Goal: Task Accomplishment & Management: Manage account settings

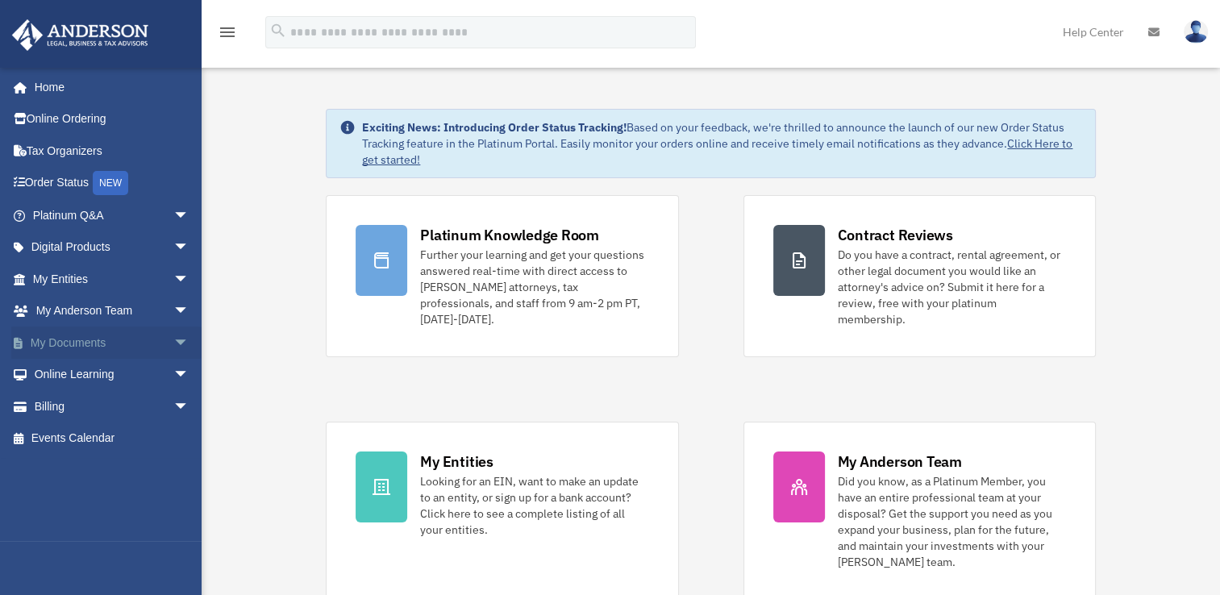
click at [177, 336] on span "arrow_drop_down" at bounding box center [189, 342] width 32 height 33
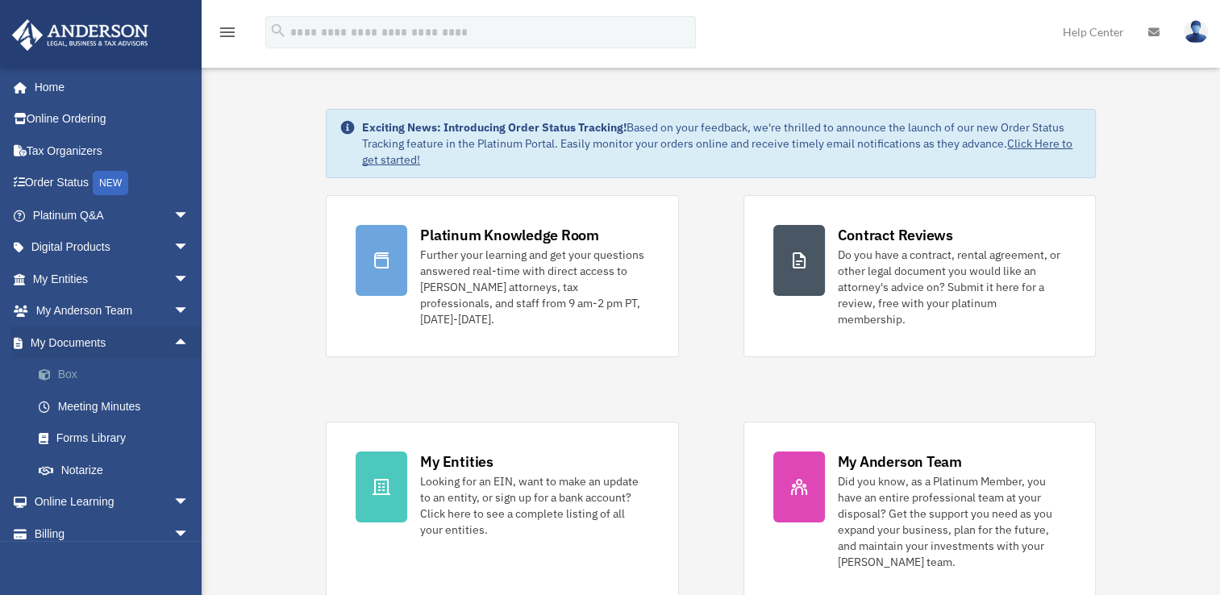
click at [69, 376] on link "Box" at bounding box center [118, 375] width 191 height 32
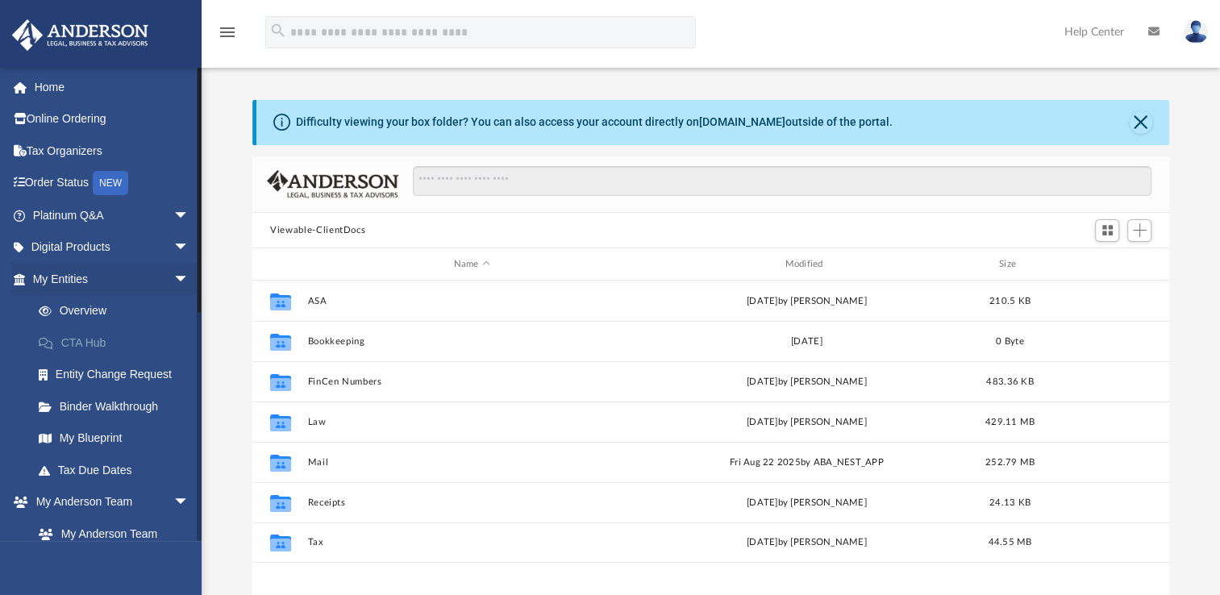
scroll to position [354, 903]
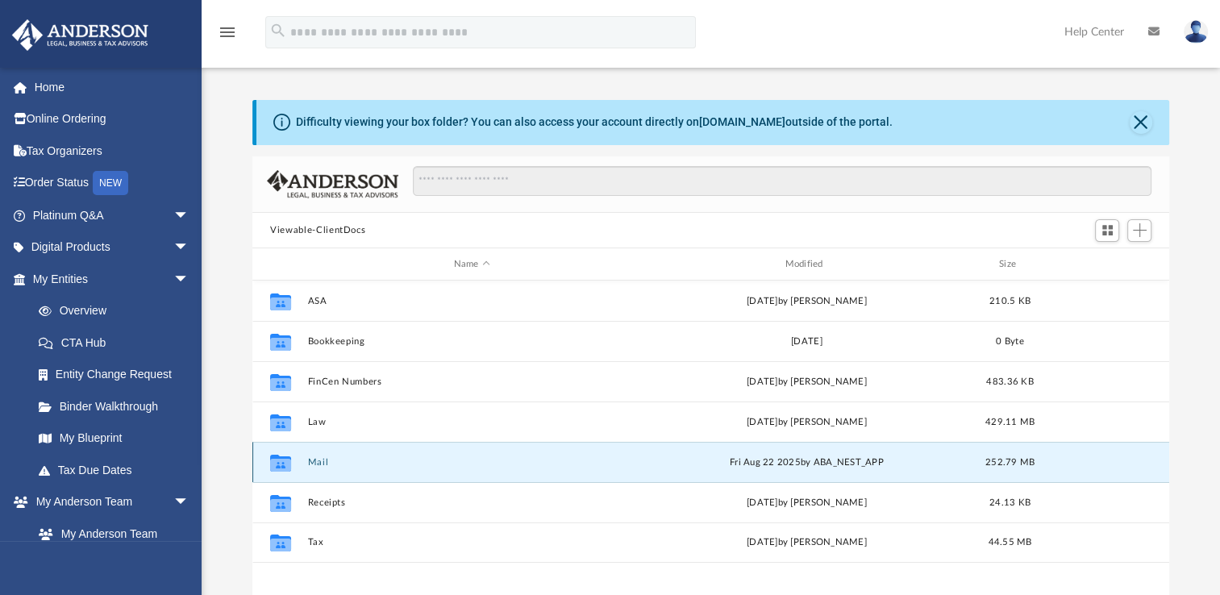
click at [320, 459] on button "Mail" at bounding box center [472, 462] width 328 height 10
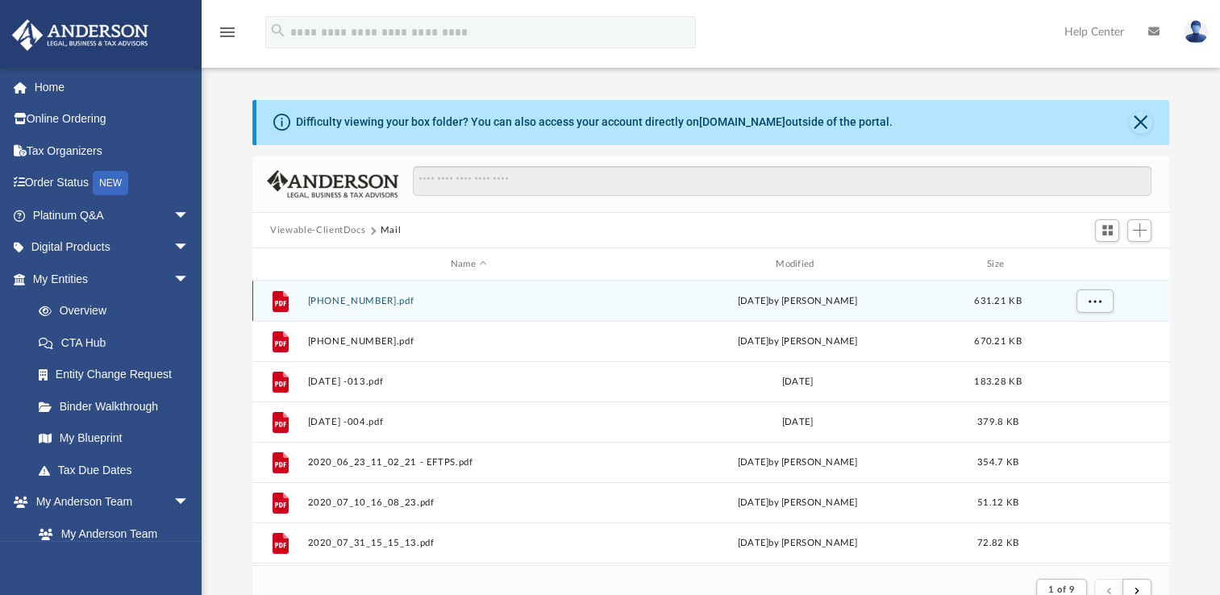
scroll to position [304, 903]
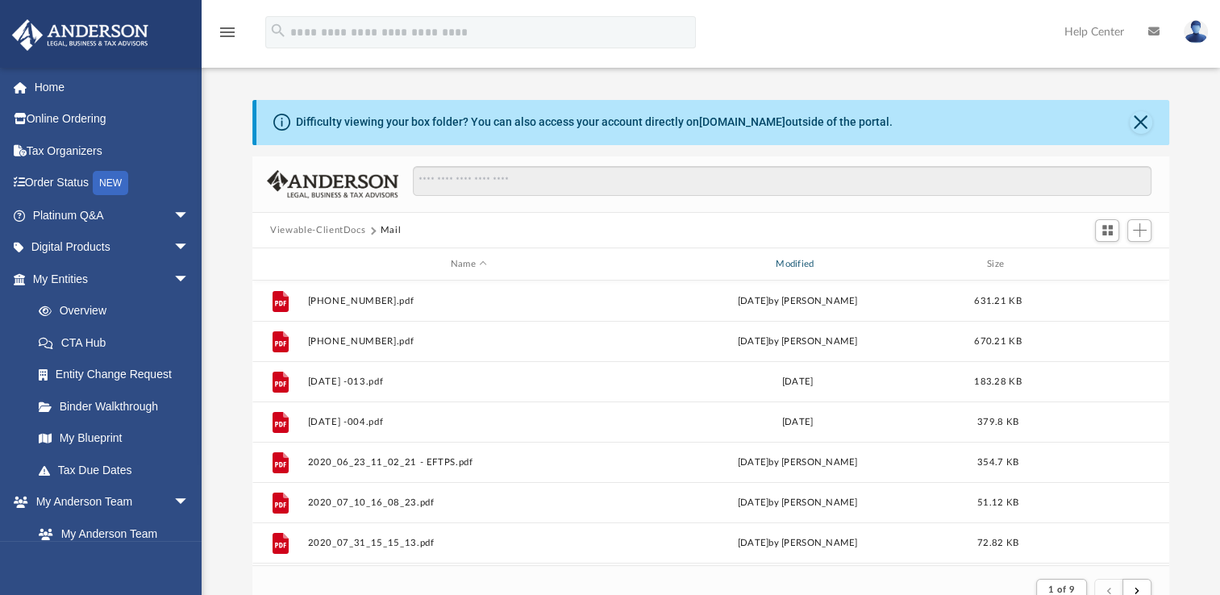
click at [785, 260] on div "Modified" at bounding box center [797, 264] width 322 height 15
click at [788, 262] on div "Modified" at bounding box center [797, 264] width 322 height 15
click at [796, 261] on div "Modified" at bounding box center [797, 264] width 322 height 15
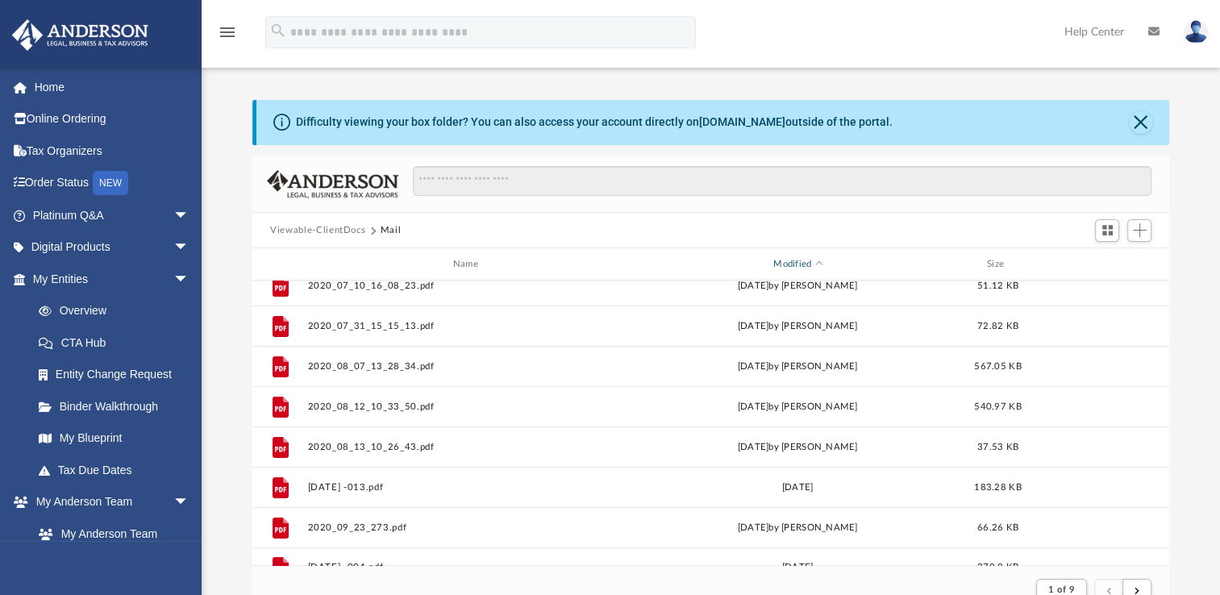
scroll to position [0, 0]
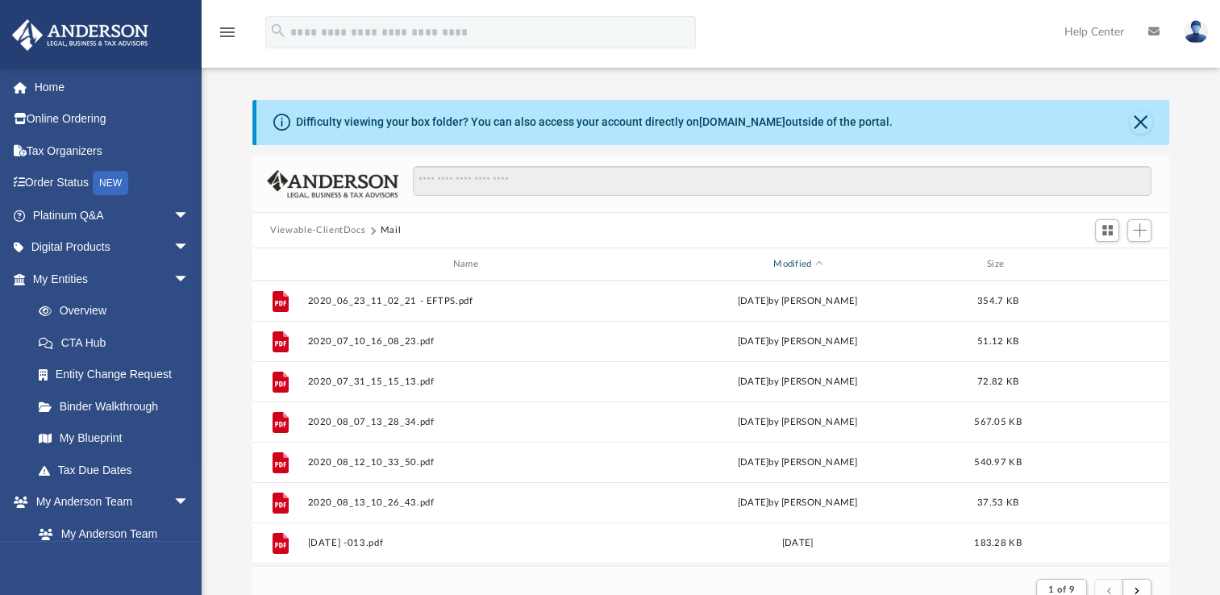
click at [785, 265] on div "Modified" at bounding box center [797, 264] width 322 height 15
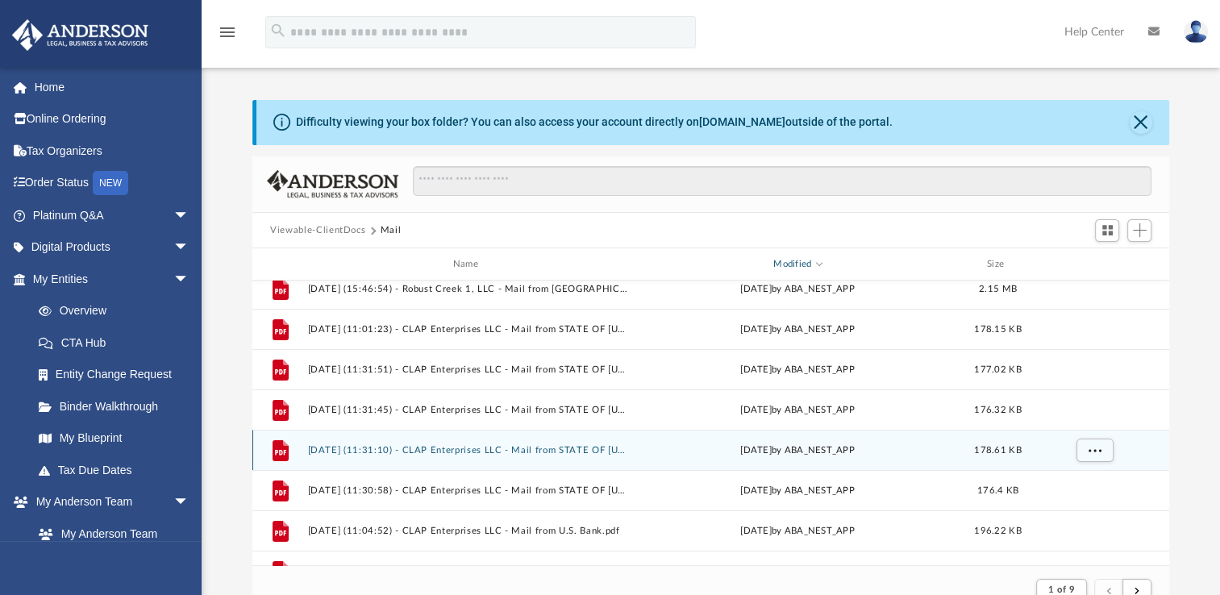
scroll to position [403, 0]
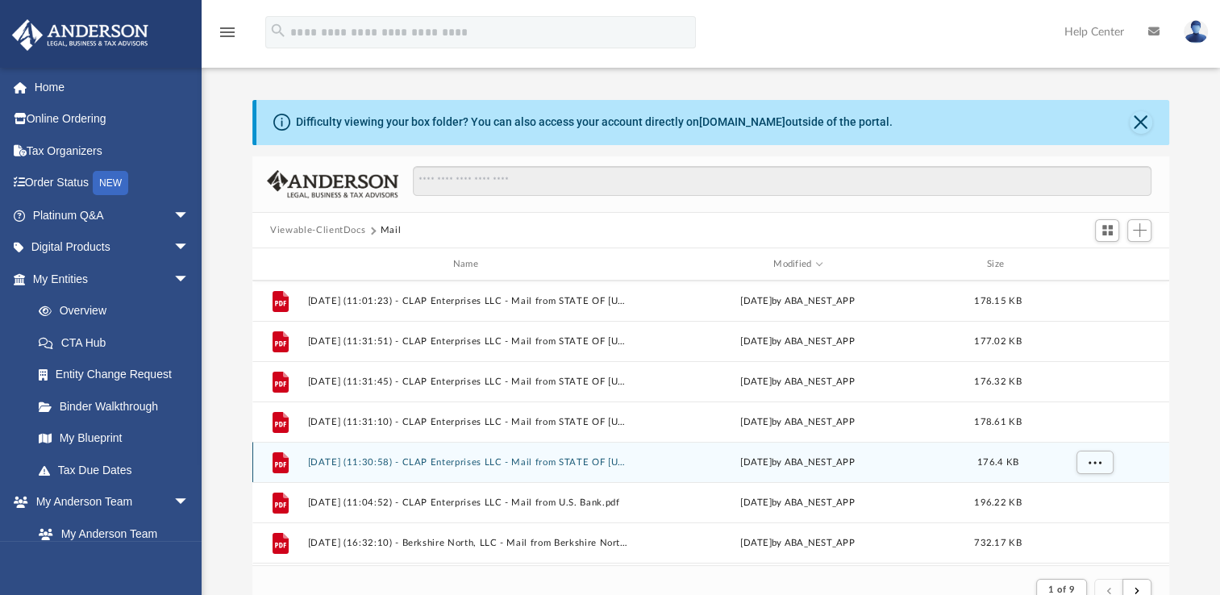
click at [519, 462] on button "[DATE] (11:30:58) - CLAP Enterprises LLC - Mail from STATE OF [US_STATE] DEPART…" at bounding box center [469, 462] width 322 height 10
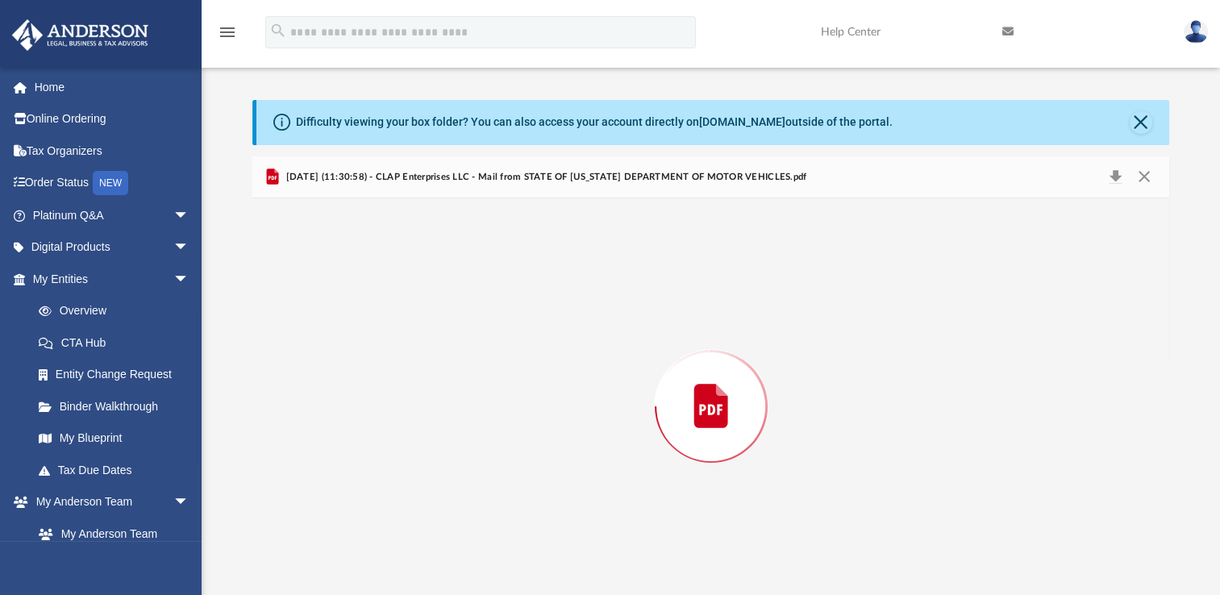
scroll to position [19, 0]
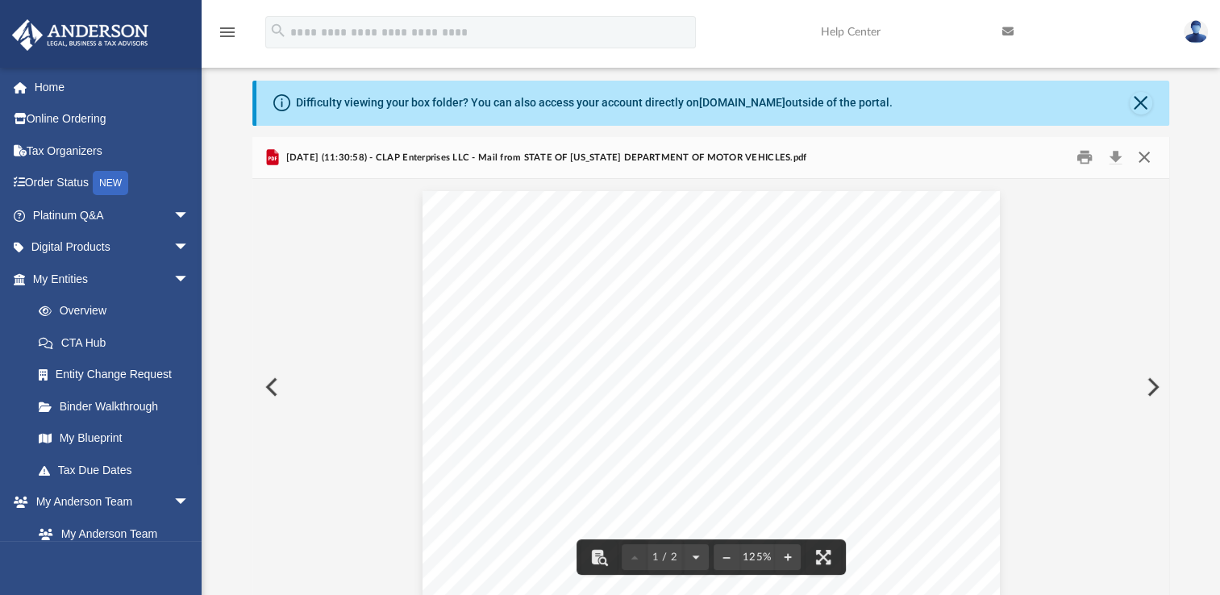
click at [1148, 161] on button "Close" at bounding box center [1142, 157] width 29 height 25
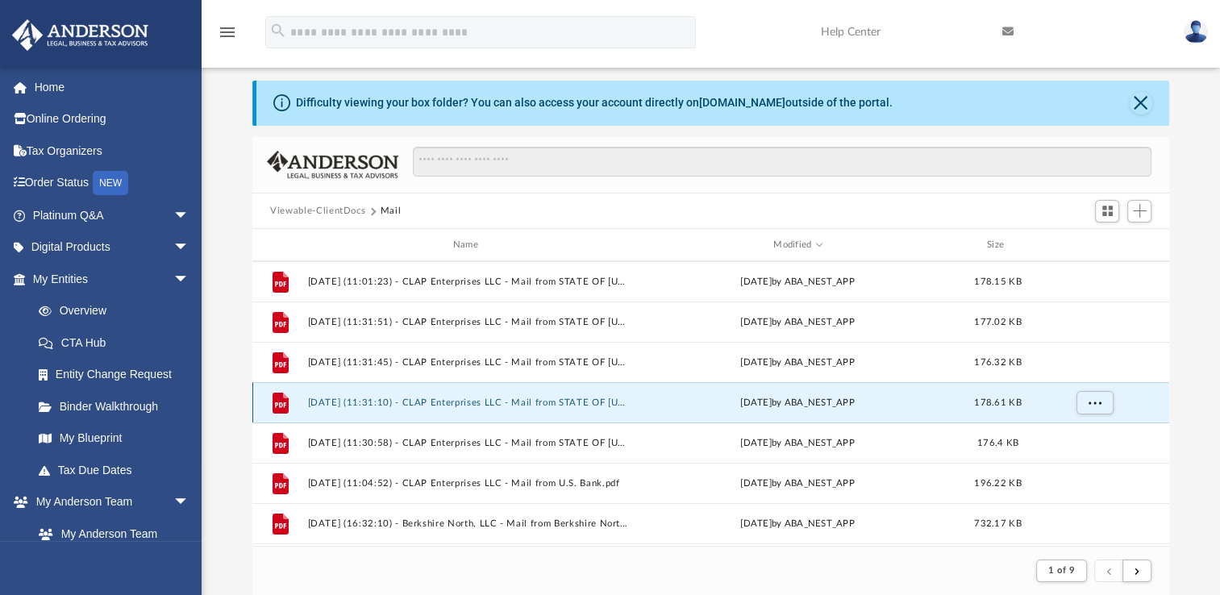
click at [567, 400] on button "[DATE] (11:31:10) - CLAP Enterprises LLC - Mail from STATE OF [US_STATE] DEPART…" at bounding box center [469, 402] width 322 height 10
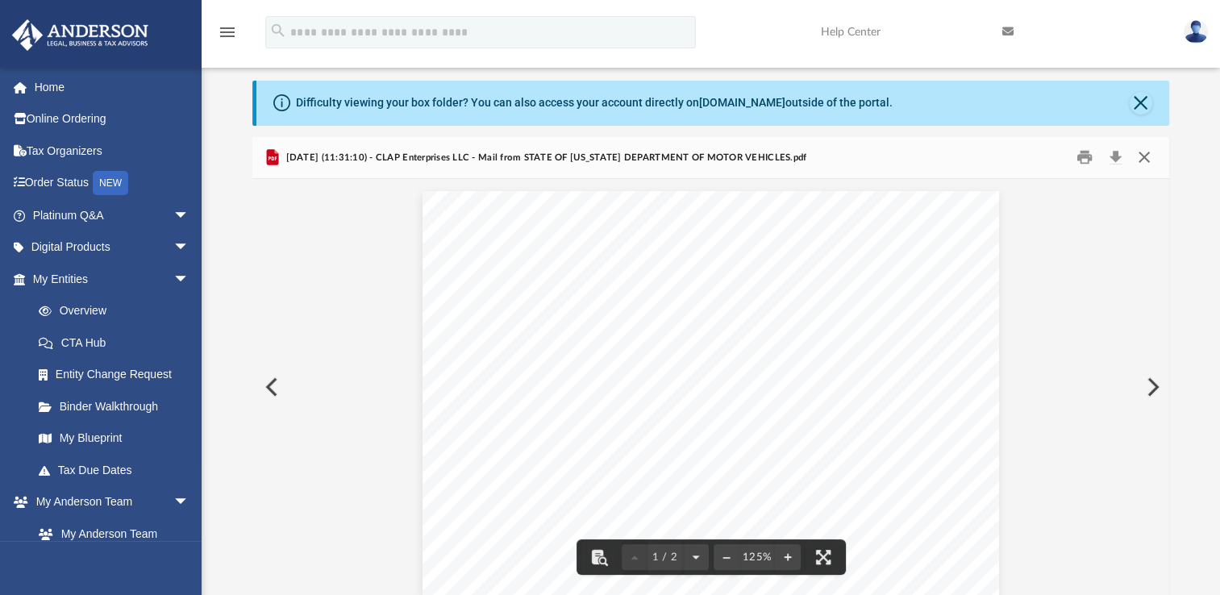
click at [1141, 157] on button "Close" at bounding box center [1142, 157] width 29 height 25
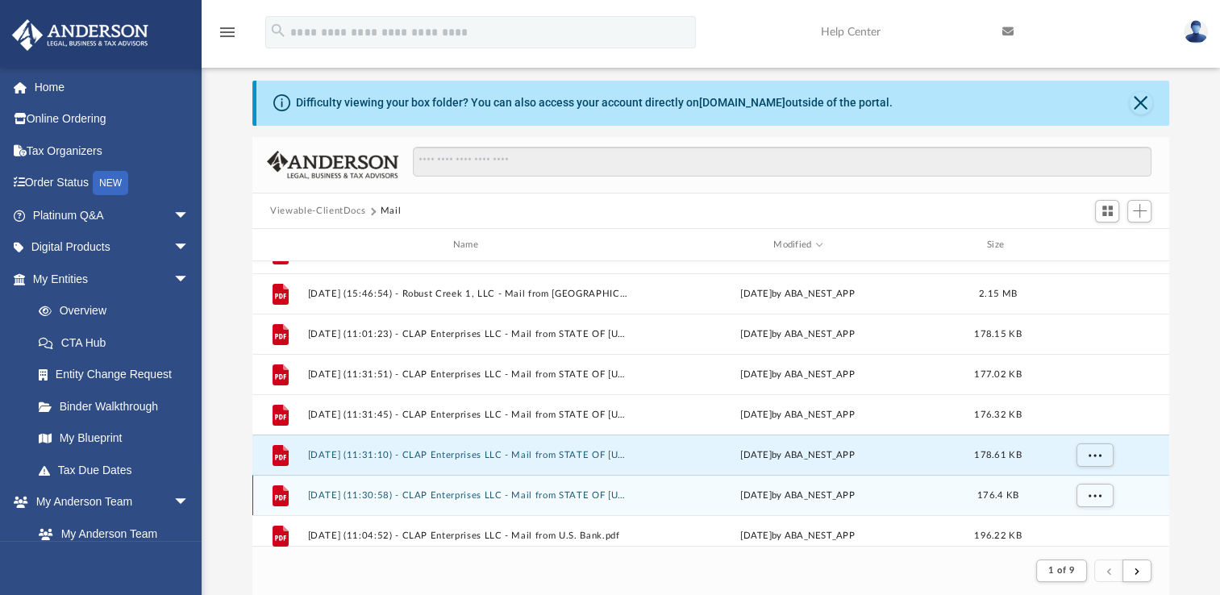
scroll to position [322, 0]
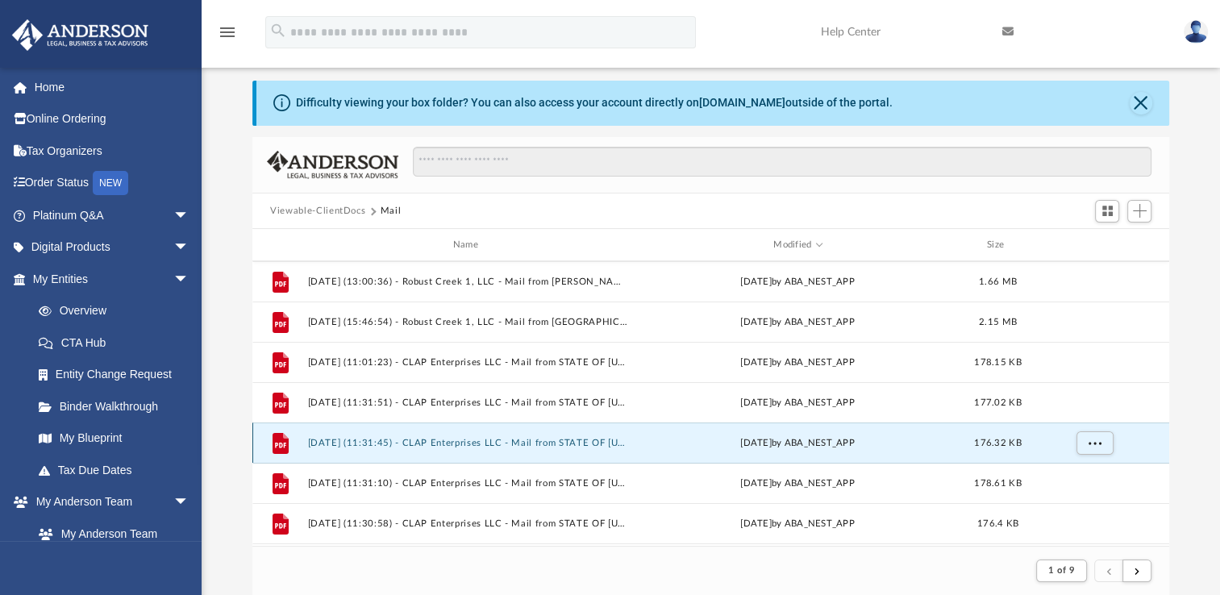
click at [516, 447] on button "[DATE] (11:31:45) - CLAP Enterprises LLC - Mail from STATE OF [US_STATE] DEPART…" at bounding box center [469, 443] width 322 height 10
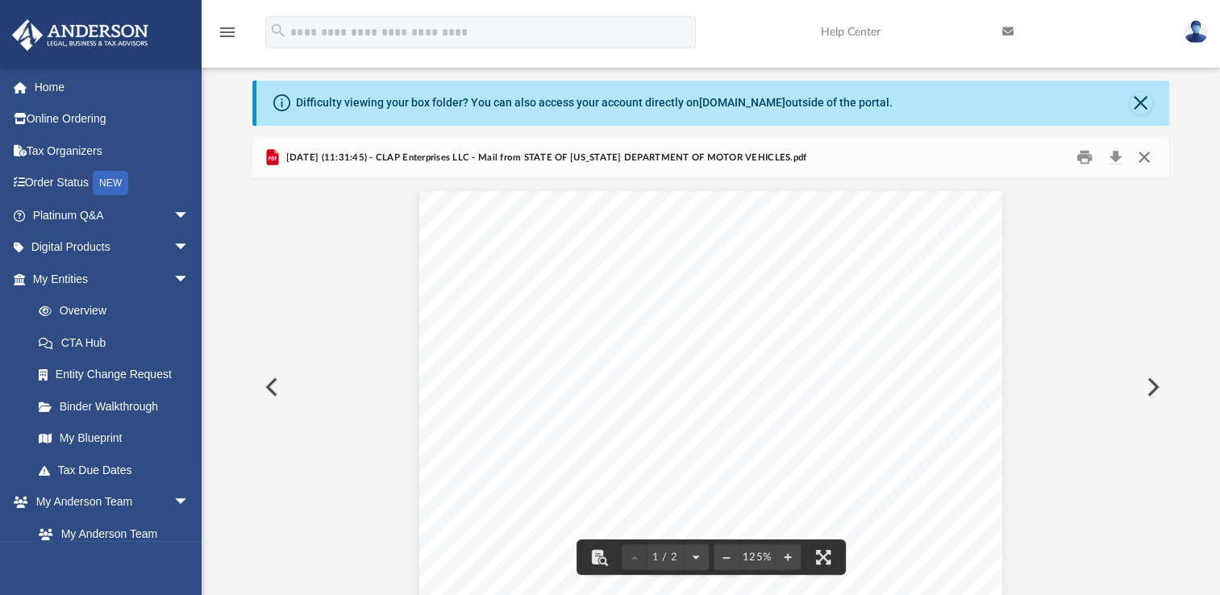
click at [1145, 161] on button "Close" at bounding box center [1142, 157] width 29 height 25
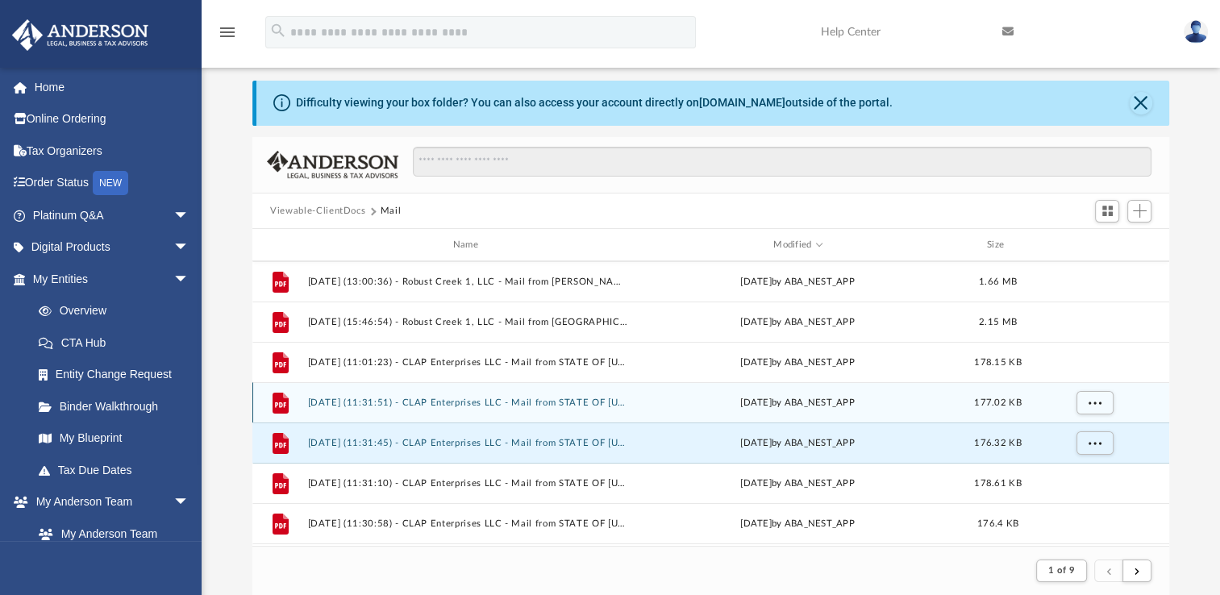
click at [520, 401] on button "[DATE] (11:31:51) - CLAP Enterprises LLC - Mail from STATE OF [US_STATE] DEPART…" at bounding box center [469, 402] width 322 height 10
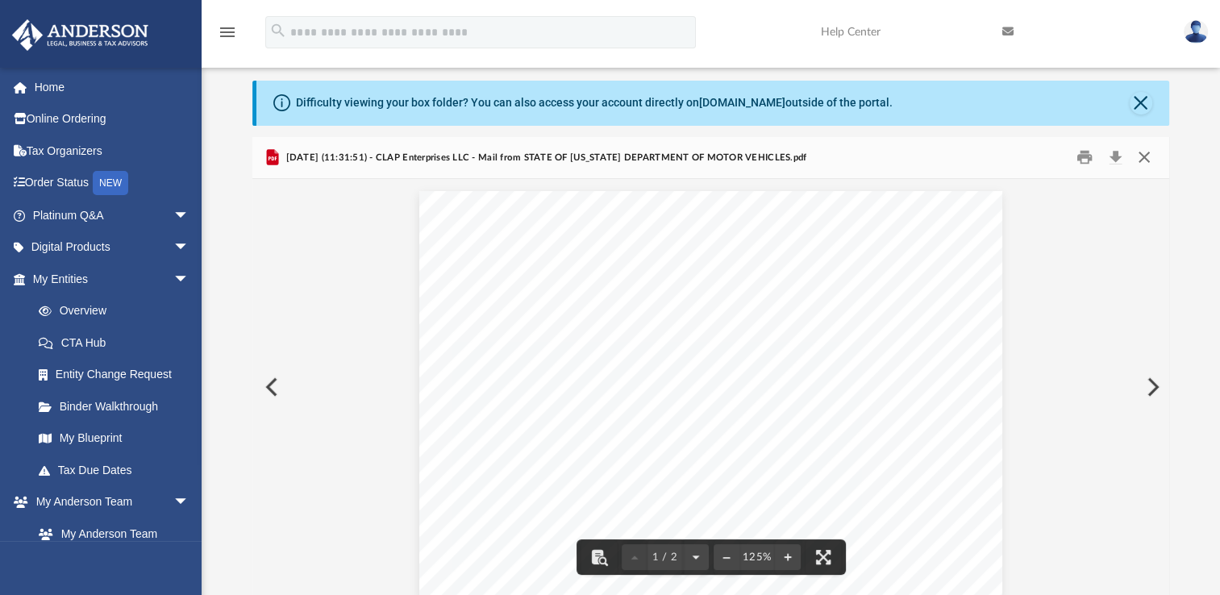
click at [1139, 160] on button "Close" at bounding box center [1142, 157] width 29 height 25
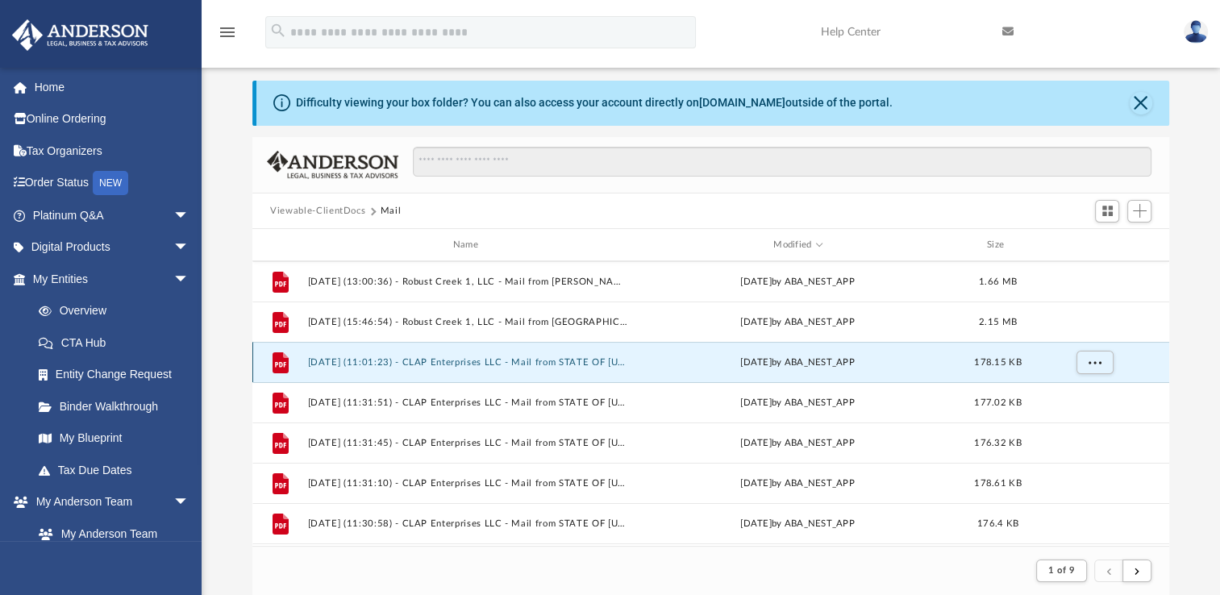
click at [542, 364] on button "[DATE] (11:01:23) - CLAP Enterprises LLC - Mail from STATE OF [US_STATE] DEPART…" at bounding box center [469, 362] width 322 height 10
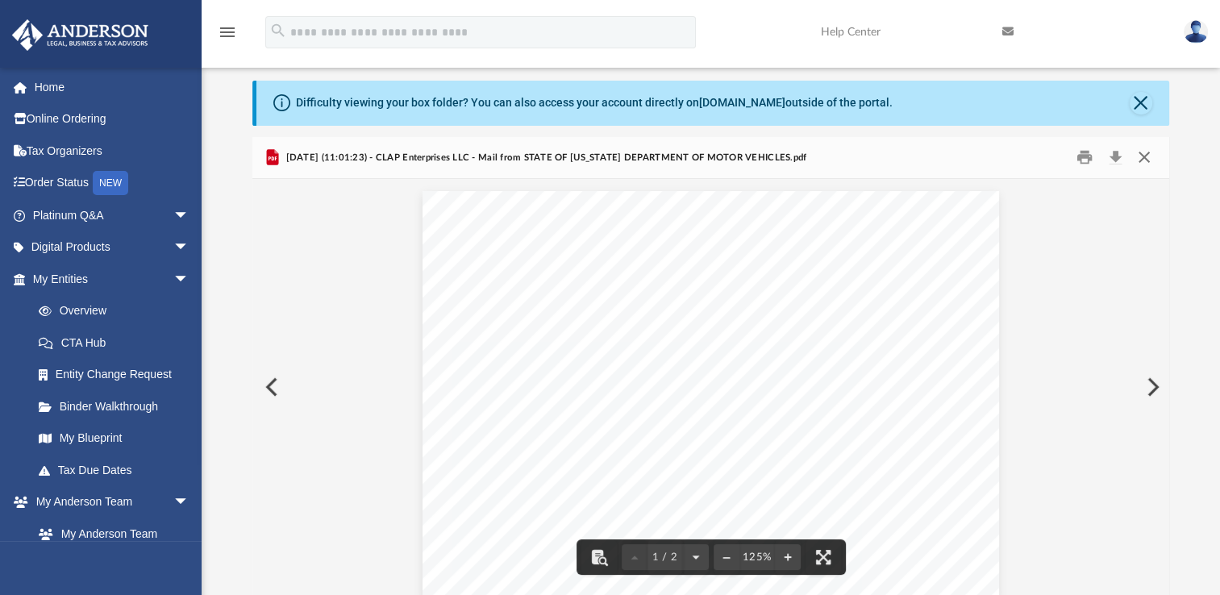
click at [1145, 155] on button "Close" at bounding box center [1142, 157] width 29 height 25
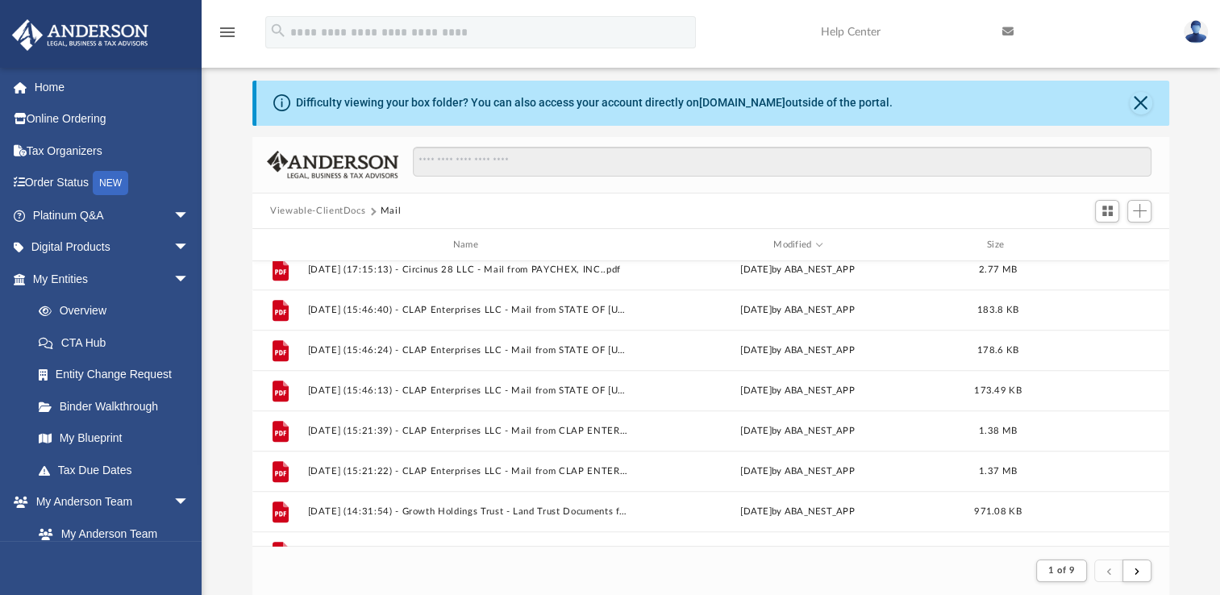
scroll to position [1128, 0]
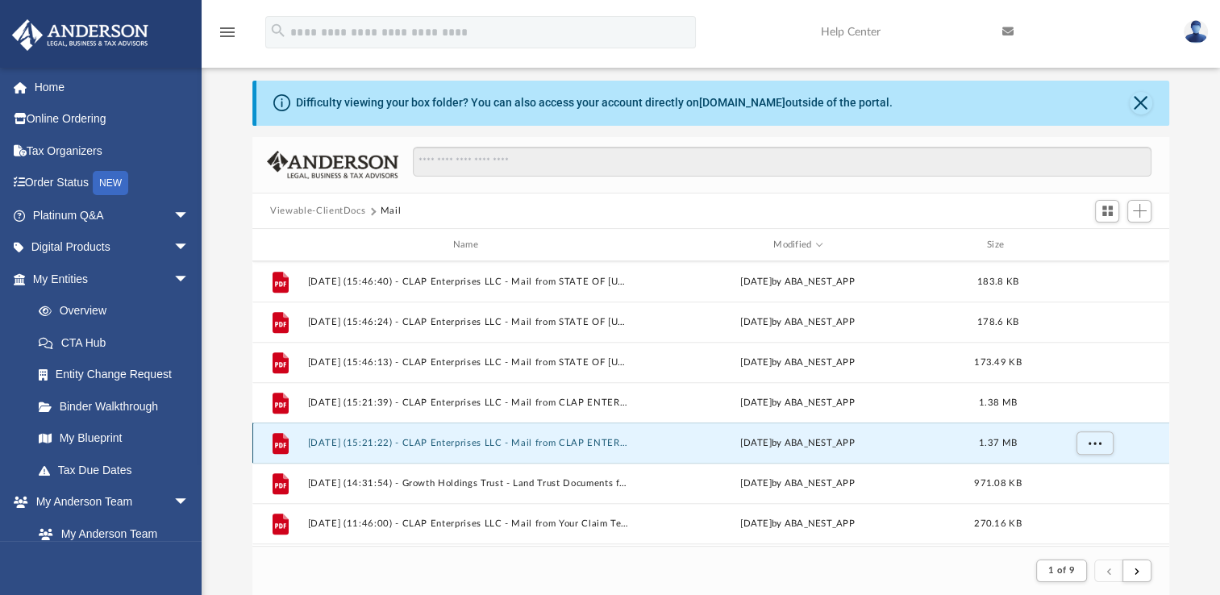
click at [559, 443] on button "[DATE] (15:21:22) - CLAP Enterprises LLC - Mail from CLAP ENTERPRISES LLC.pdf" at bounding box center [469, 443] width 322 height 10
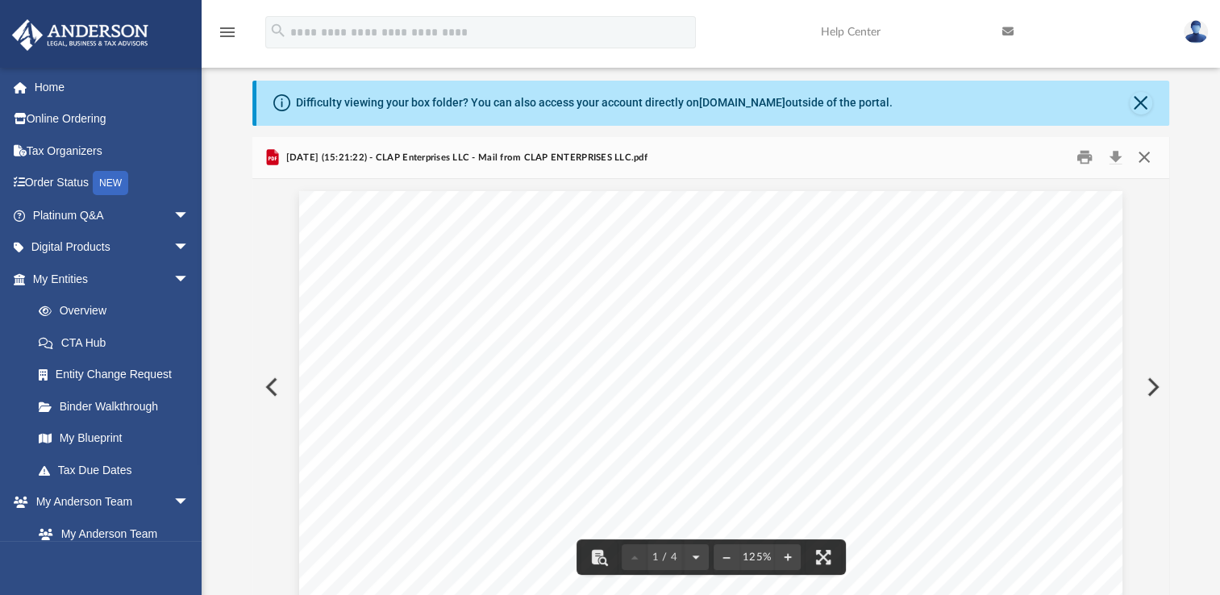
click at [1148, 160] on button "Close" at bounding box center [1142, 157] width 29 height 25
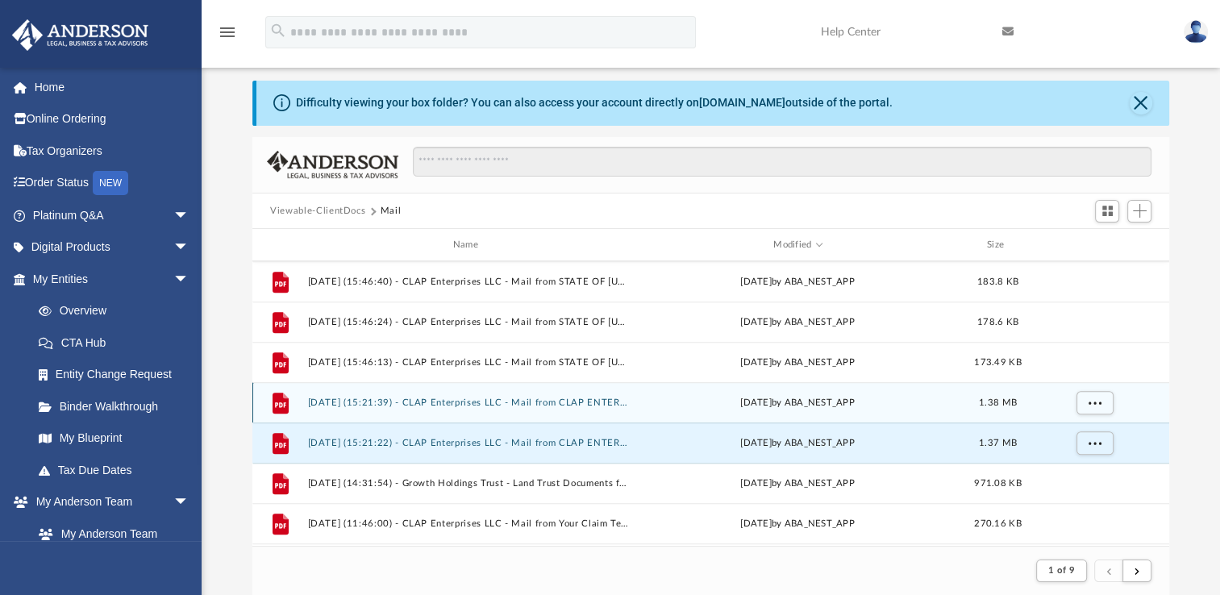
click at [449, 405] on button "[DATE] (15:21:39) - CLAP Enterprises LLC - Mail from CLAP ENTERPRISES, LLC.pdf" at bounding box center [469, 402] width 322 height 10
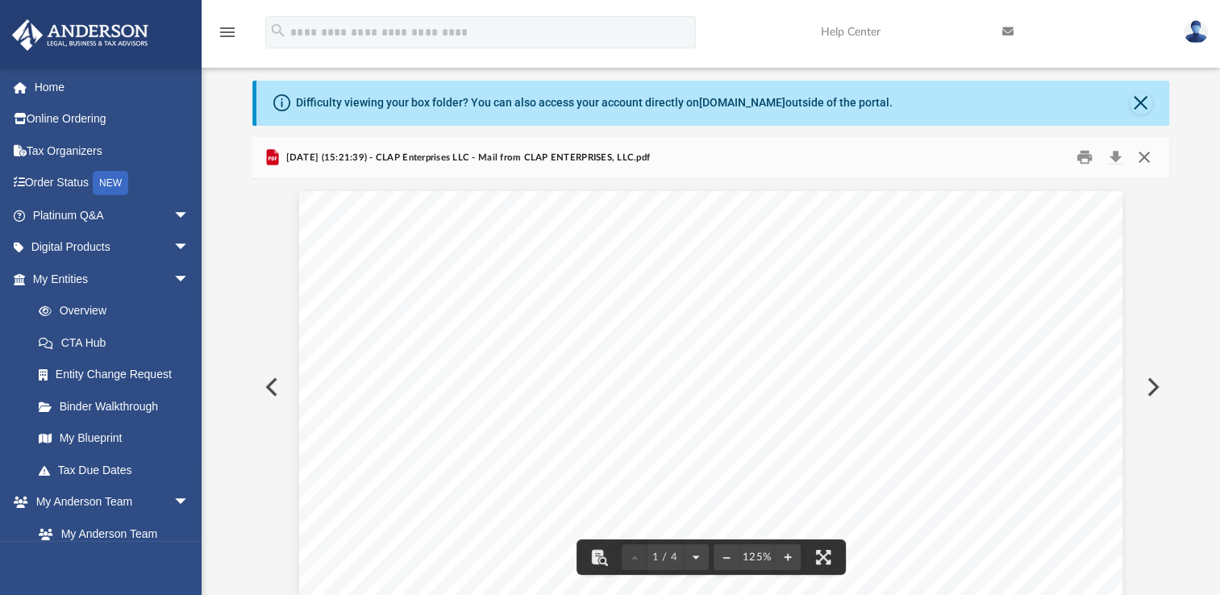
click at [1145, 153] on button "Close" at bounding box center [1142, 157] width 29 height 25
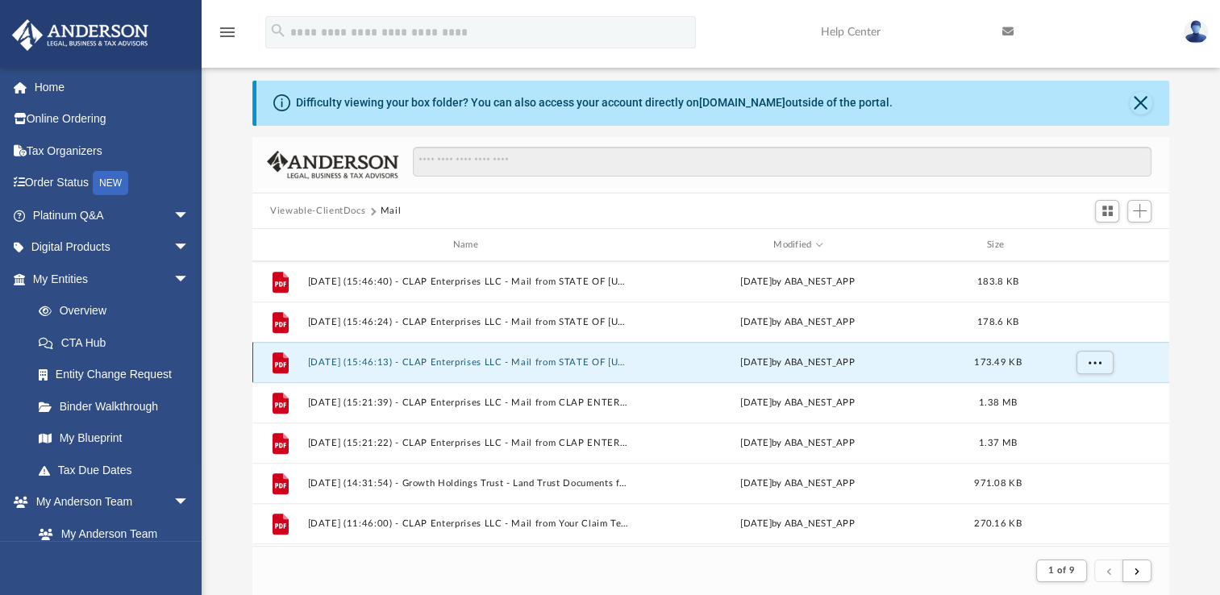
click at [495, 364] on button "[DATE] (15:46:13) - CLAP Enterprises LLC - Mail from STATE OF [US_STATE] DEPART…" at bounding box center [469, 362] width 322 height 10
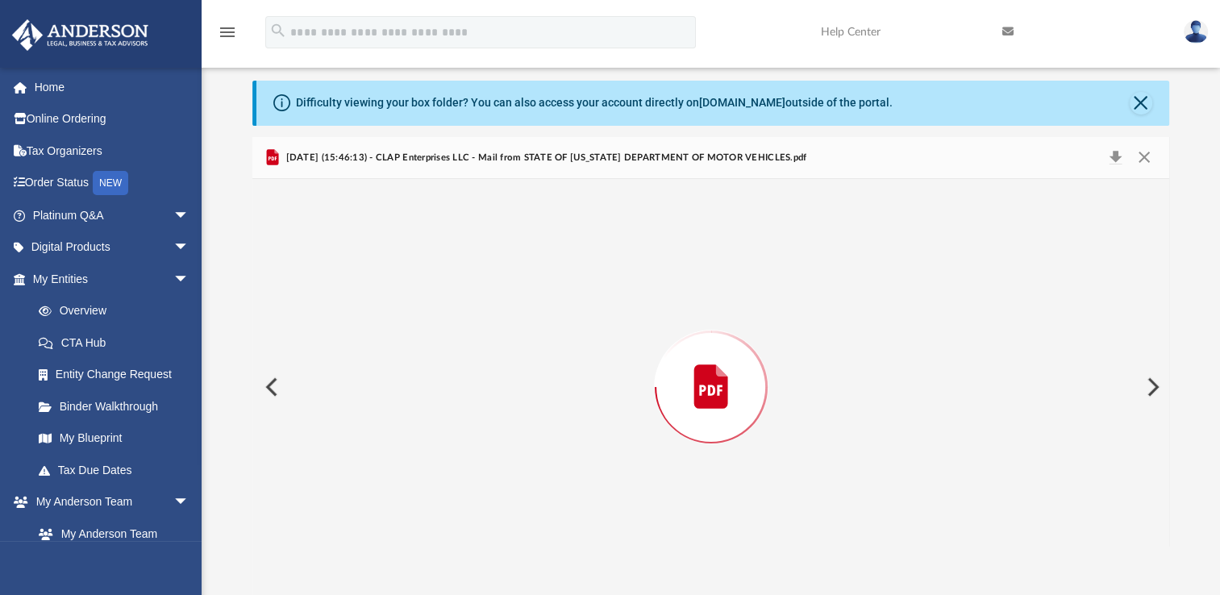
scroll to position [434, 0]
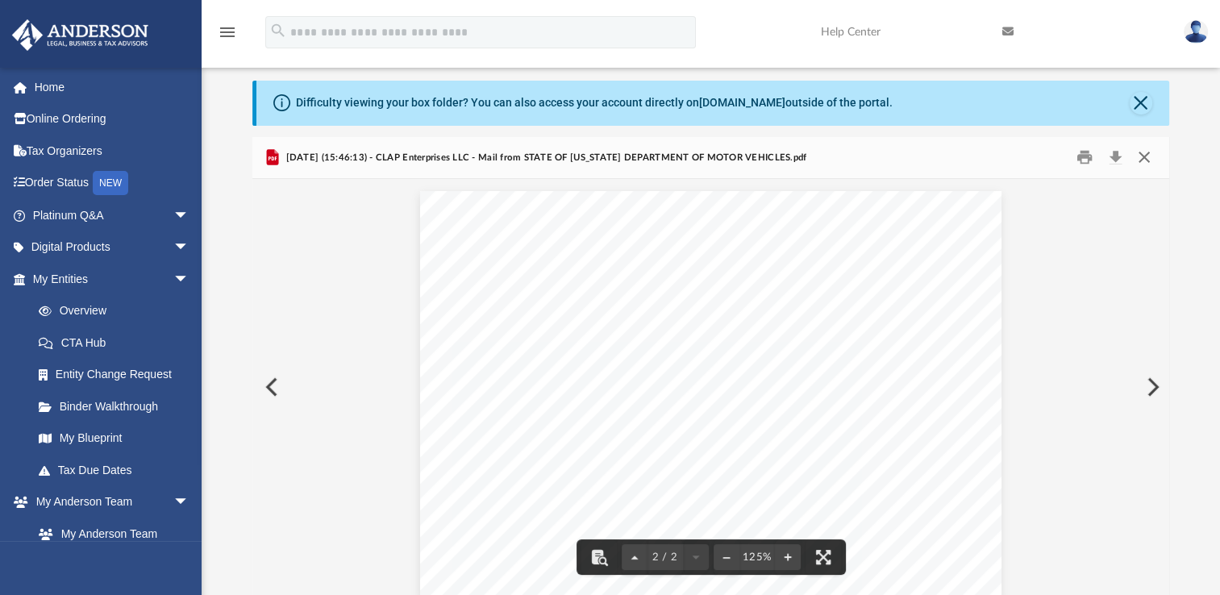
click at [1146, 159] on button "Close" at bounding box center [1142, 157] width 29 height 25
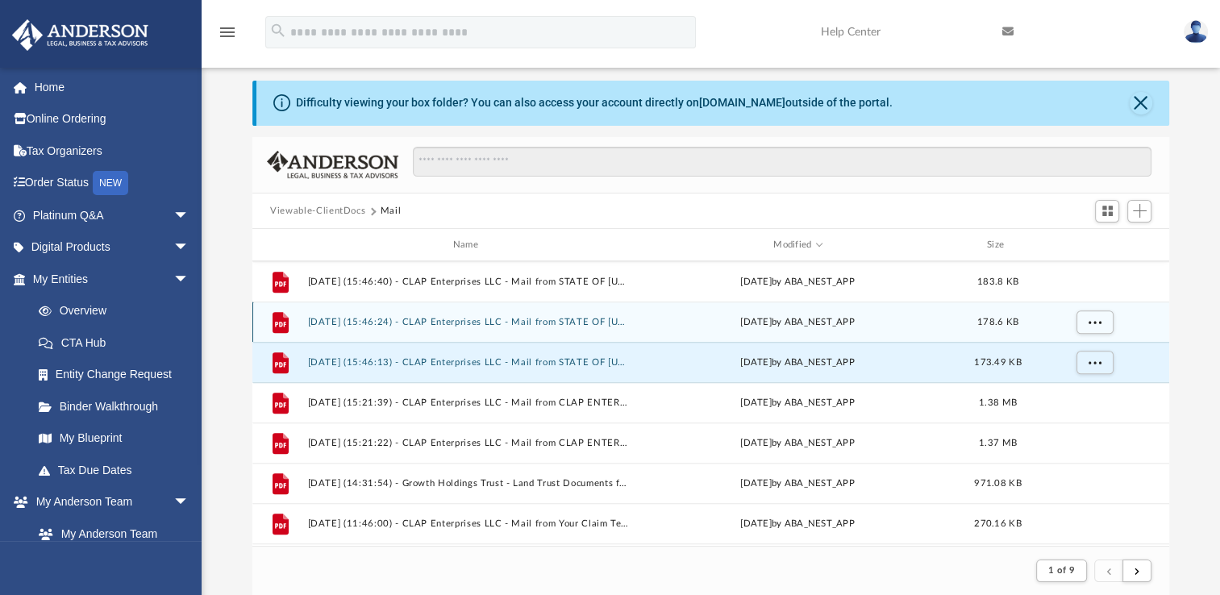
click at [571, 322] on button "[DATE] (15:46:24) - CLAP Enterprises LLC - Mail from STATE OF [US_STATE] DEPART…" at bounding box center [469, 322] width 322 height 10
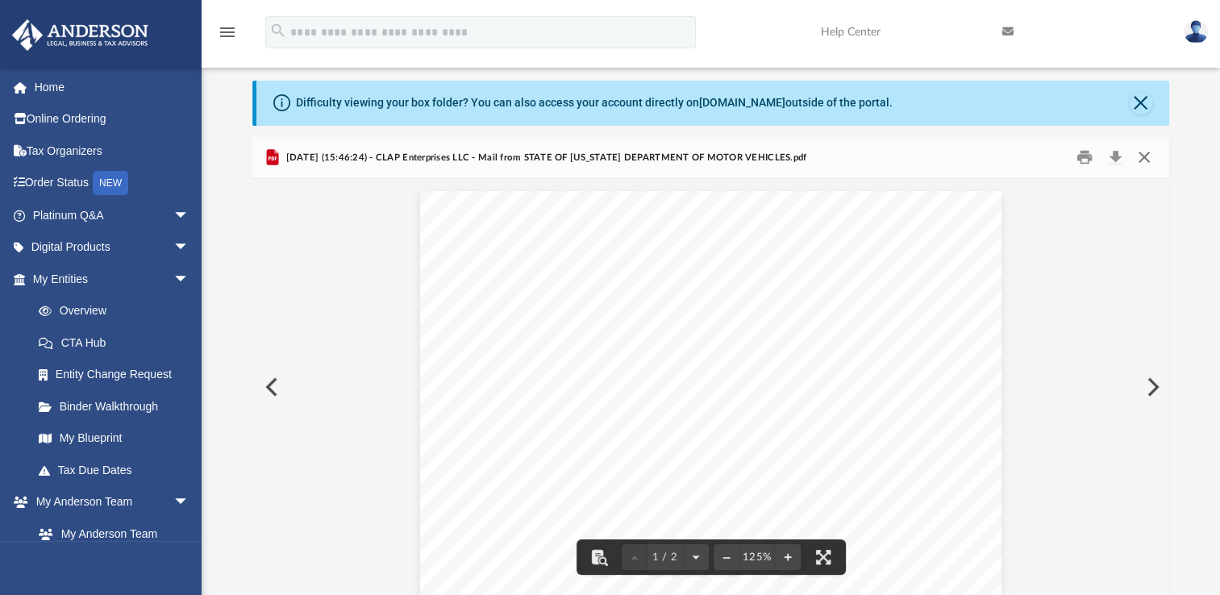
click at [1141, 160] on button "Close" at bounding box center [1142, 157] width 29 height 25
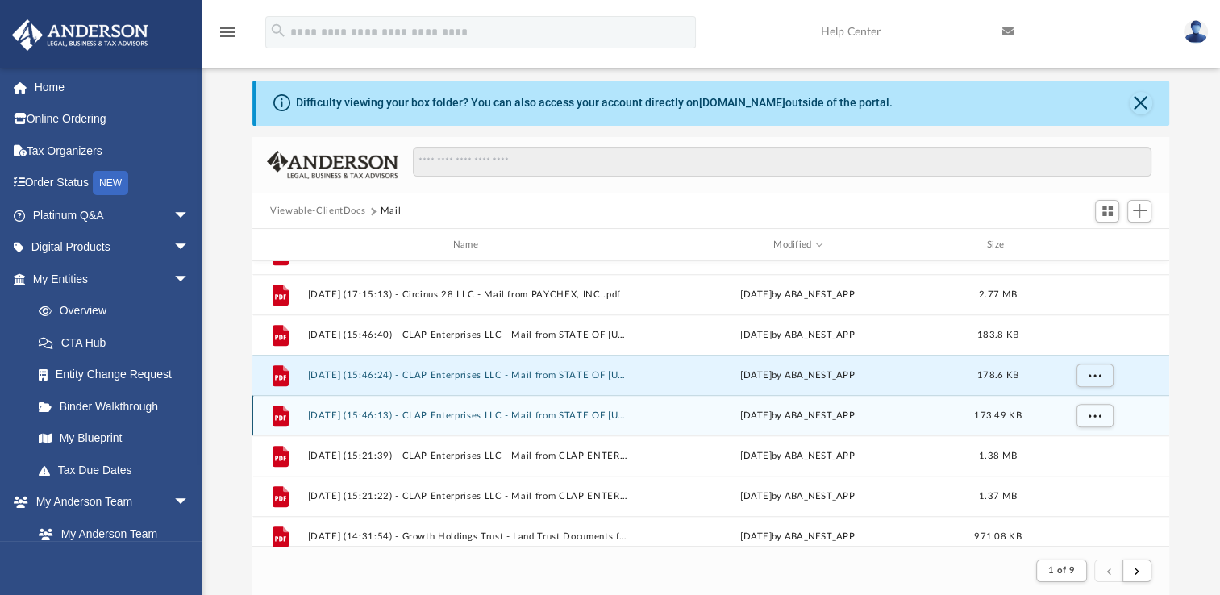
scroll to position [1048, 0]
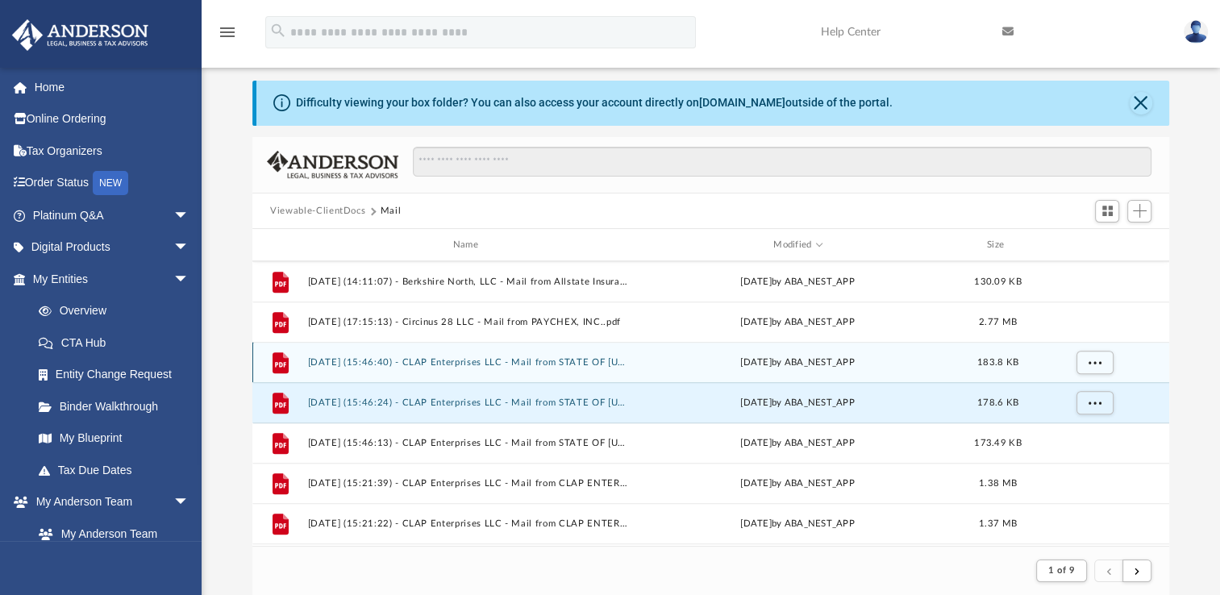
click at [529, 366] on button "[DATE] (15:46:40) - CLAP Enterprises LLC - Mail from STATE OF [US_STATE] DEPART…" at bounding box center [469, 362] width 322 height 10
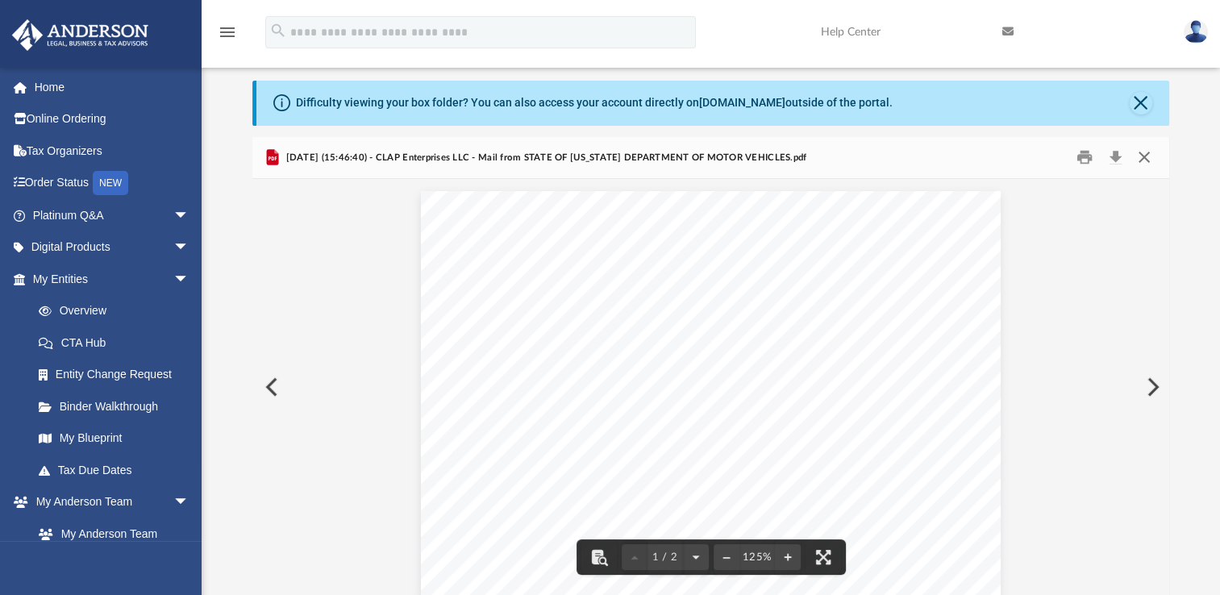
click at [1138, 153] on button "Close" at bounding box center [1142, 157] width 29 height 25
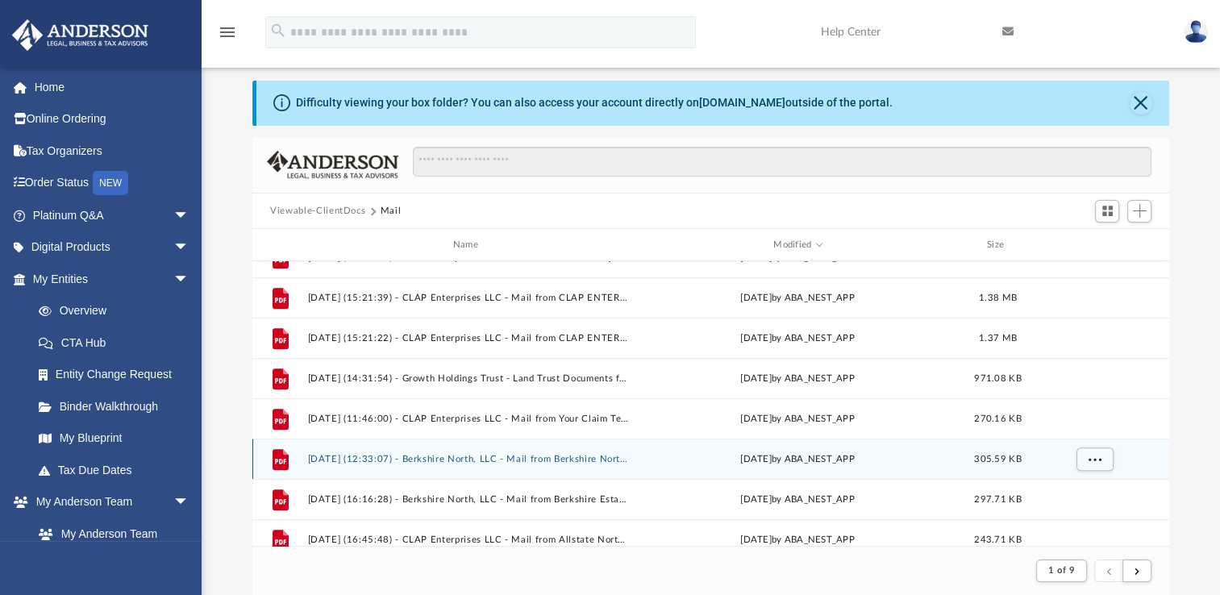
scroll to position [1209, 0]
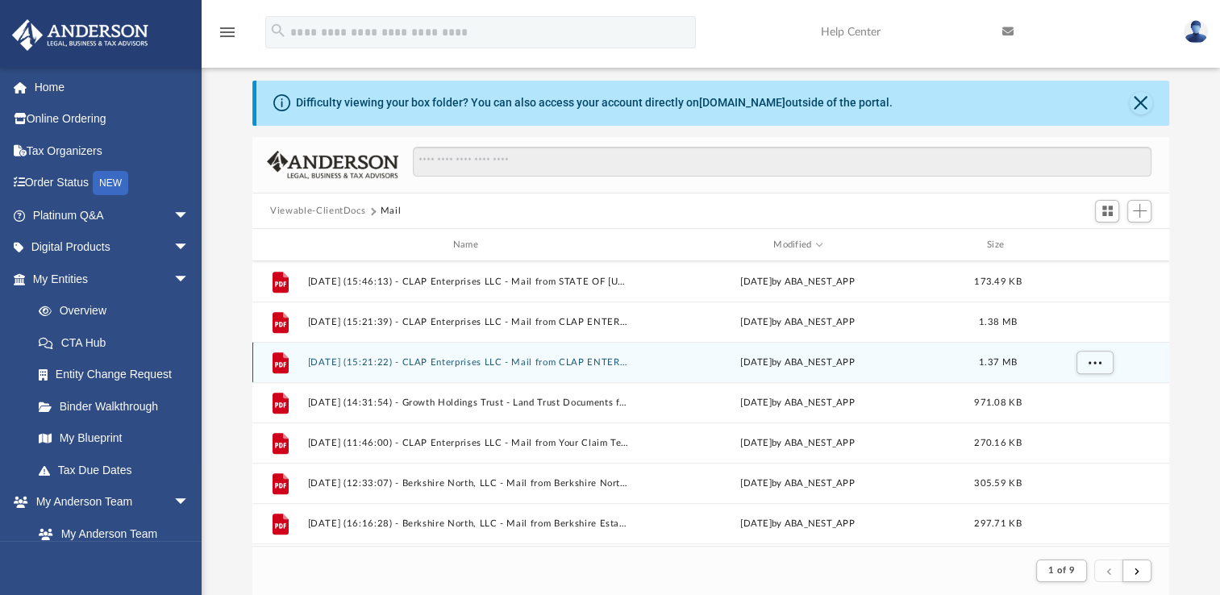
click at [575, 364] on button "[DATE] (15:21:22) - CLAP Enterprises LLC - Mail from CLAP ENTERPRISES LLC.pdf" at bounding box center [469, 362] width 322 height 10
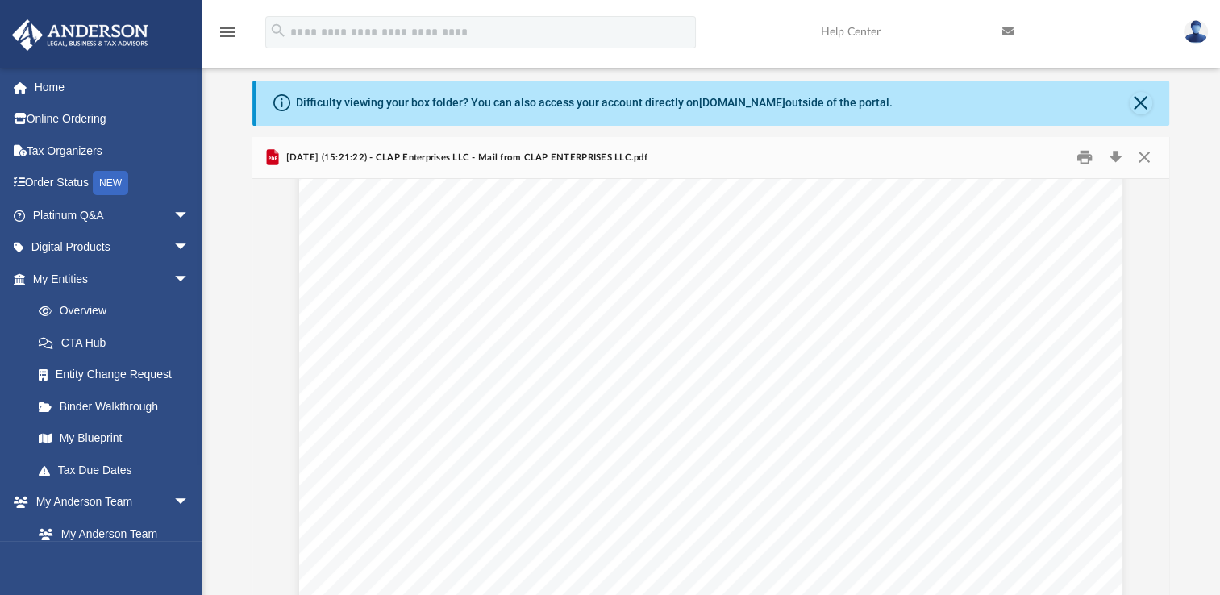
scroll to position [0, 0]
click at [1141, 159] on button "Close" at bounding box center [1142, 157] width 29 height 25
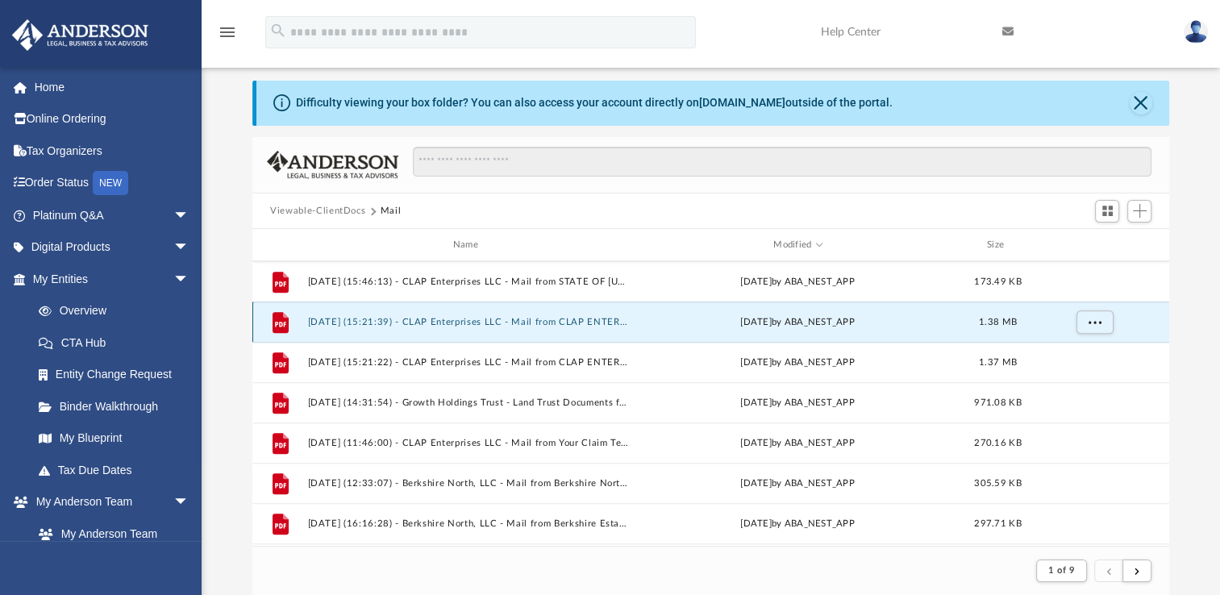
click at [563, 324] on button "[DATE] (15:21:39) - CLAP Enterprises LLC - Mail from CLAP ENTERPRISES, LLC.pdf" at bounding box center [469, 322] width 322 height 10
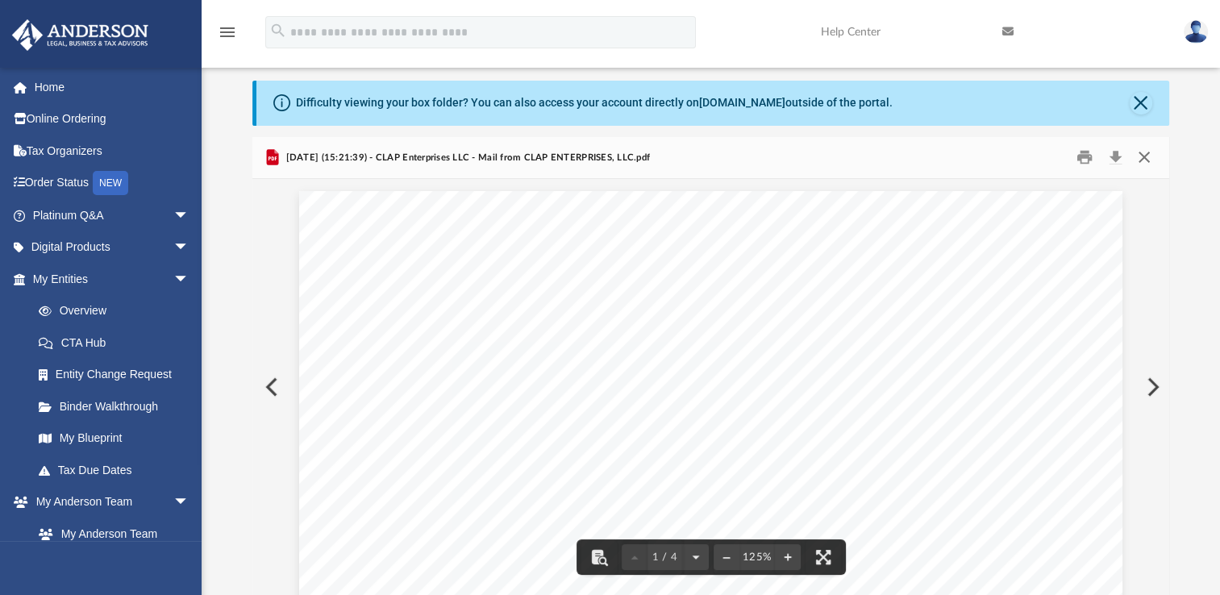
click at [1138, 150] on button "Close" at bounding box center [1142, 157] width 29 height 25
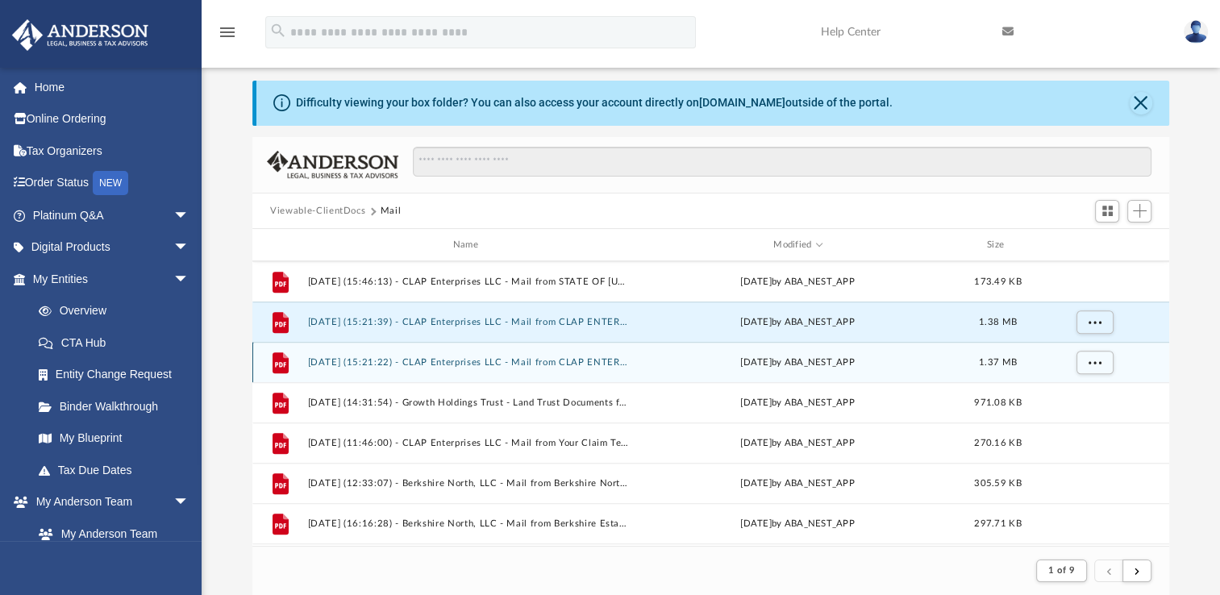
click at [587, 364] on button "[DATE] (15:21:22) - CLAP Enterprises LLC - Mail from CLAP ENTERPRISES LLC.pdf" at bounding box center [469, 362] width 322 height 10
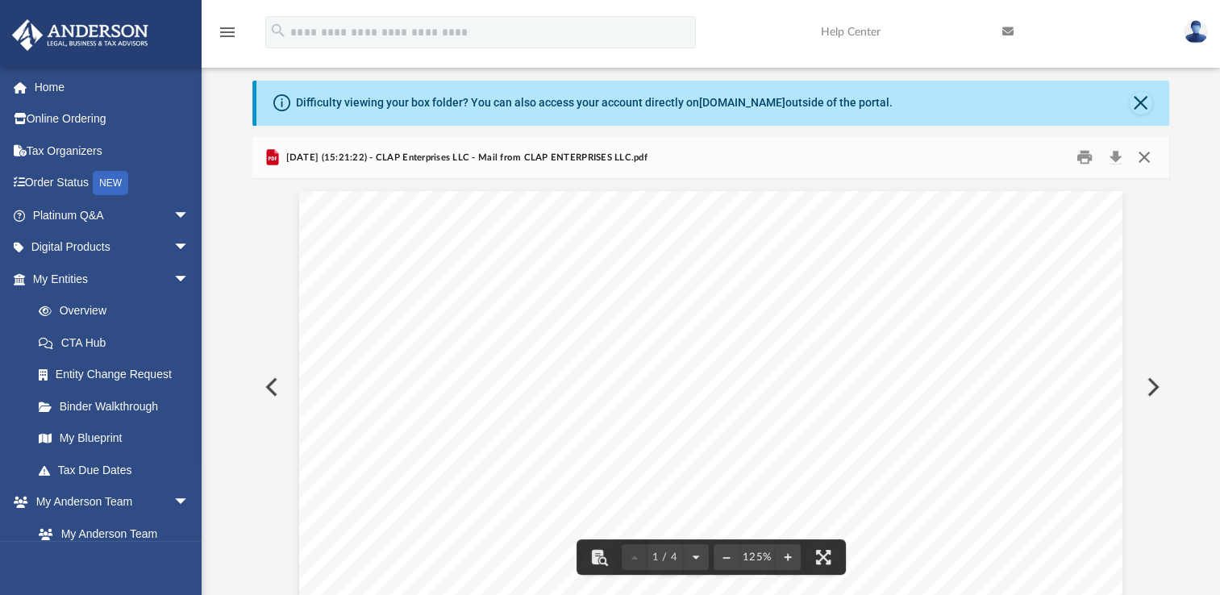
click at [1142, 162] on button "Close" at bounding box center [1142, 157] width 29 height 25
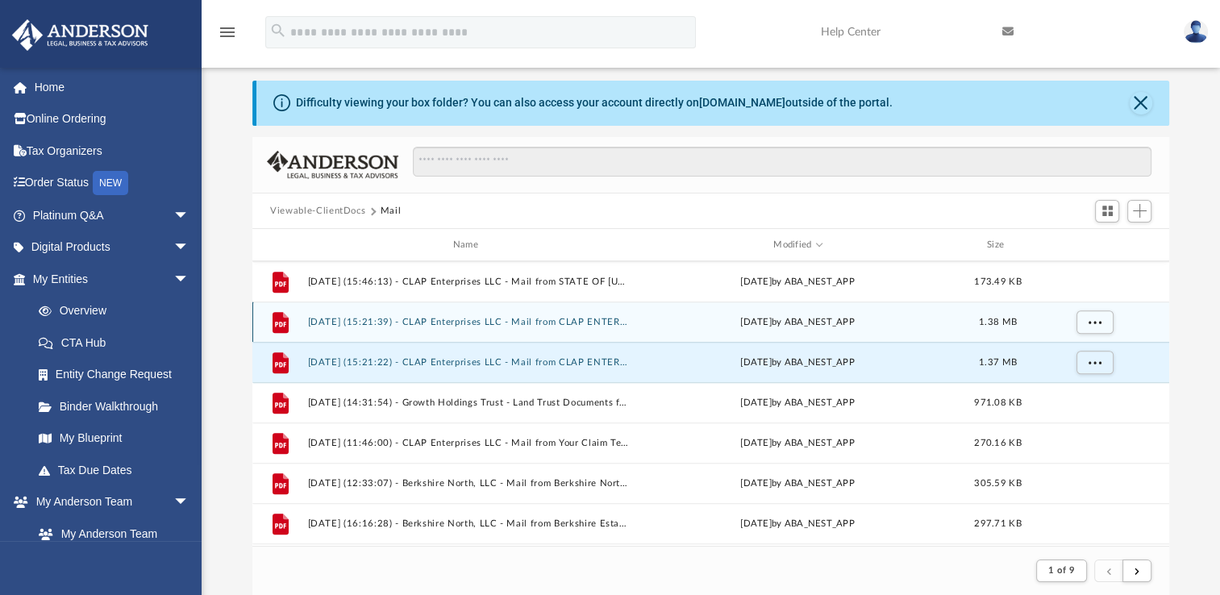
click at [597, 326] on button "[DATE] (15:21:39) - CLAP Enterprises LLC - Mail from CLAP ENTERPRISES, LLC.pdf" at bounding box center [469, 322] width 322 height 10
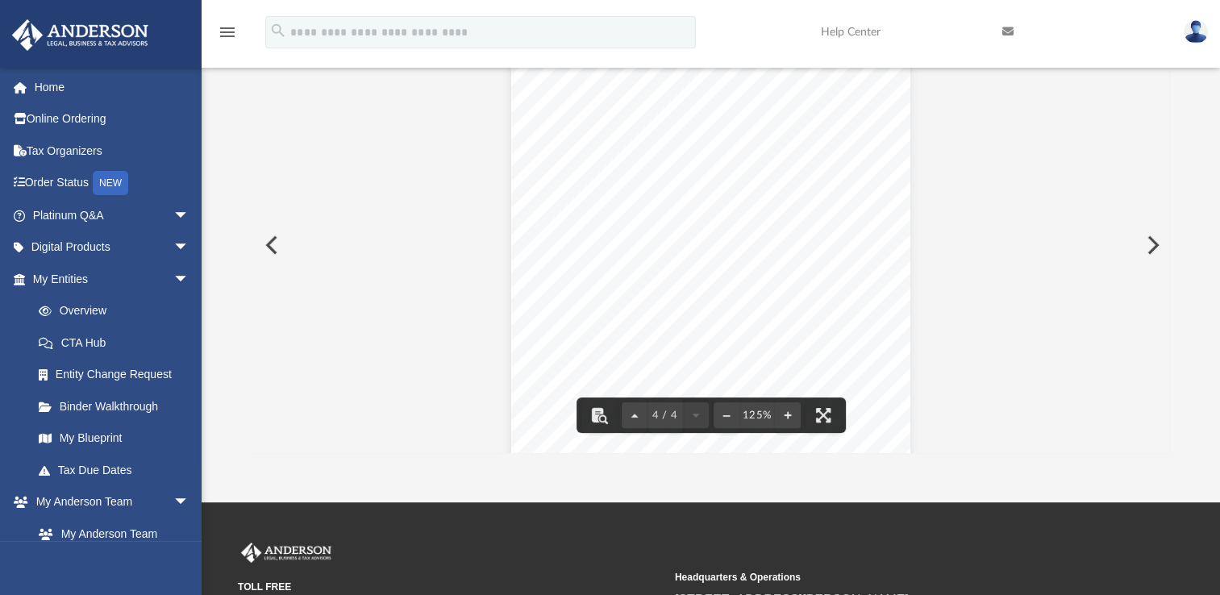
scroll to position [3463, 0]
